Goal: Check status: Check status

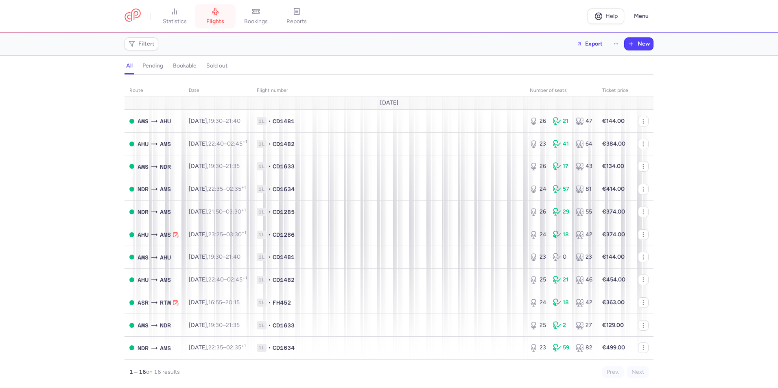
click at [212, 19] on span "flights" at bounding box center [215, 21] width 18 height 7
click at [253, 21] on span "bookings" at bounding box center [256, 21] width 24 height 7
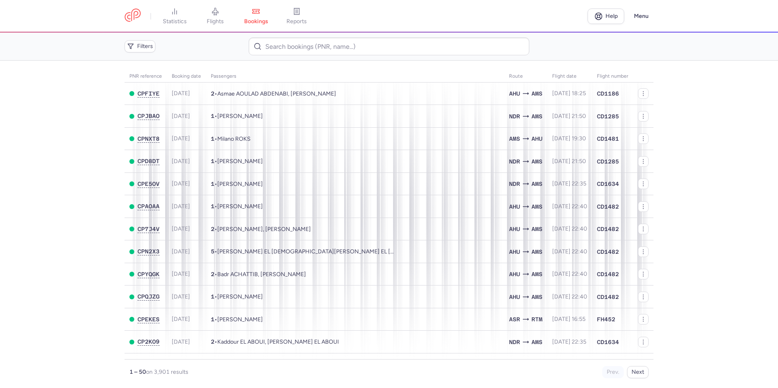
click at [294, 52] on input at bounding box center [389, 46] width 280 height 18
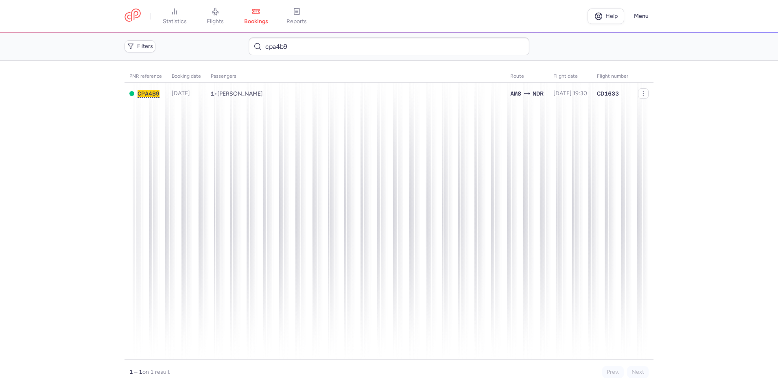
type input "cpa4b9"
